Goal: Transaction & Acquisition: Book appointment/travel/reservation

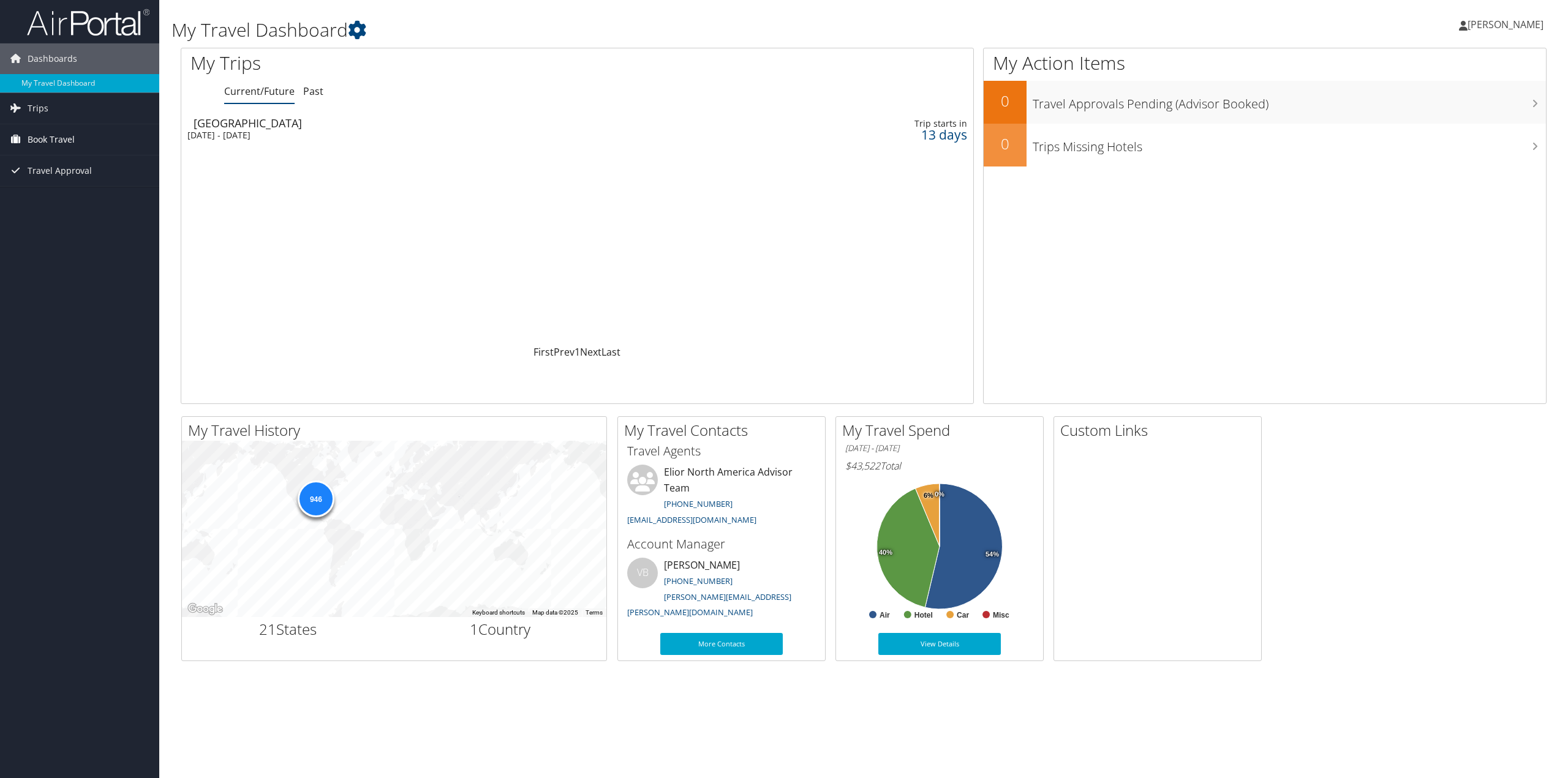
drag, startPoint x: 43, startPoint y: 139, endPoint x: 51, endPoint y: 140, distance: 8.1
click at [43, 139] on span "Book Travel" at bounding box center [51, 140] width 47 height 31
click at [72, 198] on link "Book/Manage Online Trips" at bounding box center [80, 201] width 160 height 19
